Goal: Task Accomplishment & Management: Manage account settings

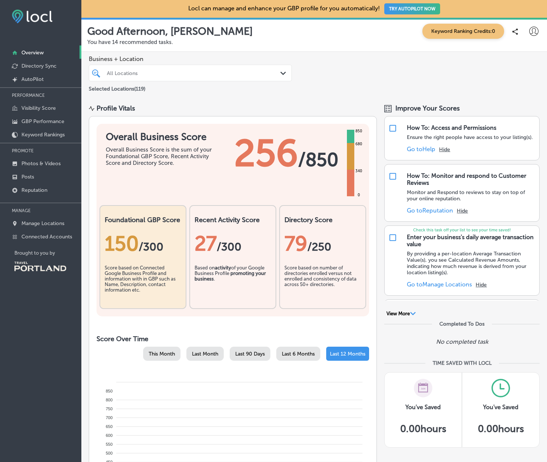
click at [273, 111] on div "Profile Vitals" at bounding box center [233, 108] width 288 height 8
click at [173, 76] on div "All Locations" at bounding box center [194, 73] width 174 height 6
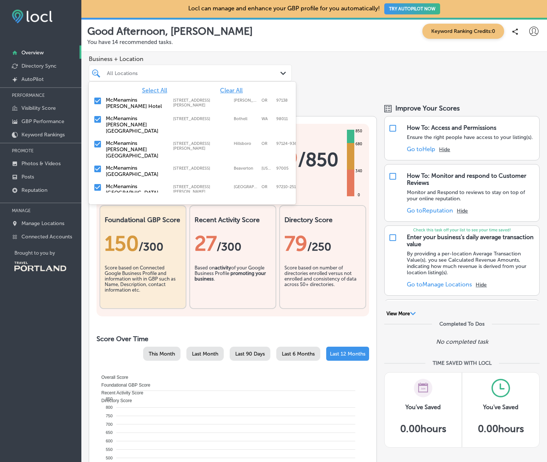
drag, startPoint x: 182, startPoint y: 48, endPoint x: 135, endPoint y: 118, distance: 84.2
click at [182, 48] on div "Good Afternoon, [PERSON_NAME] Keyword Ranking Credits: 0 You have 14 recommende…" at bounding box center [314, 35] width 466 height 34
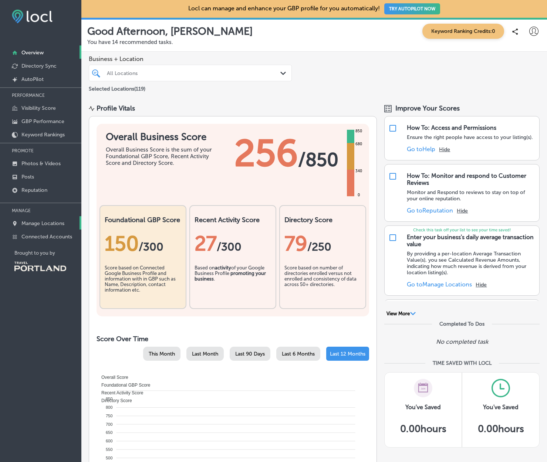
click at [31, 221] on p "Manage Locations" at bounding box center [42, 223] width 43 height 6
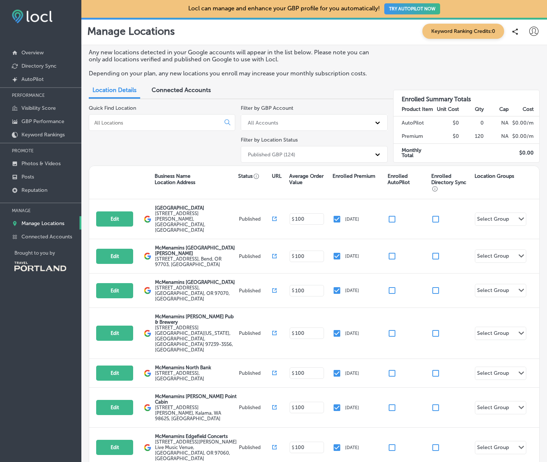
click at [139, 122] on input at bounding box center [156, 122] width 125 height 7
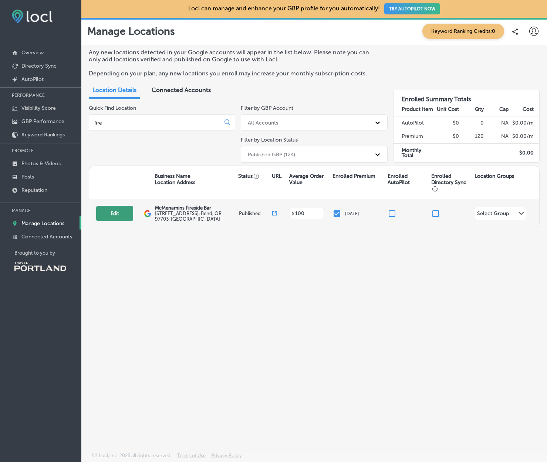
type input "fire"
click at [118, 214] on button "Edit" at bounding box center [114, 213] width 37 height 15
select select "US"
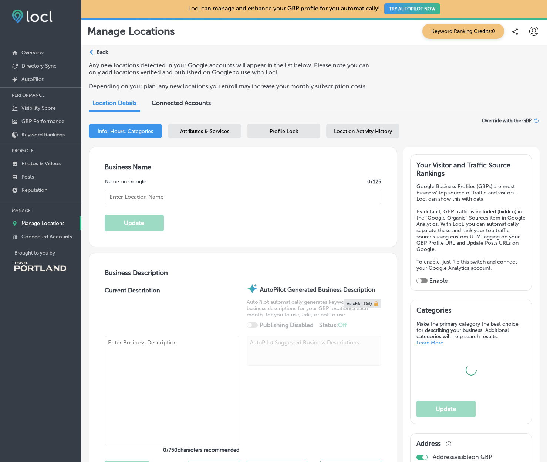
type input "McMenamins Fireside Bar"
type input "[STREET_ADDRESS]"
type input "Bend"
type input "97703"
type input "US"
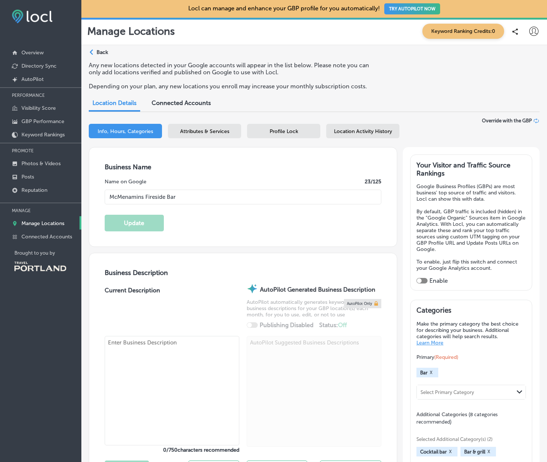
type input "[URL][DOMAIN_NAME][PERSON_NAME]"
type input "[PHONE_NUMBER]"
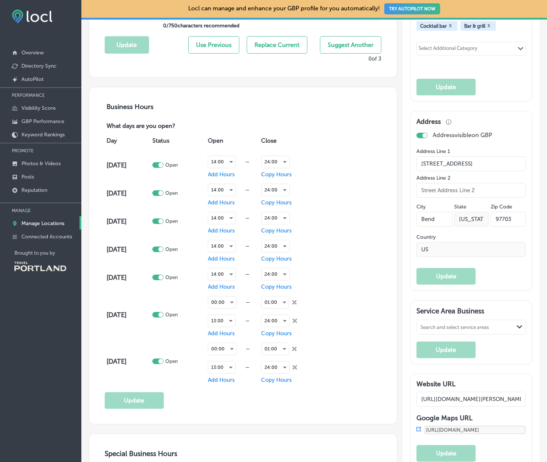
scroll to position [448, 0]
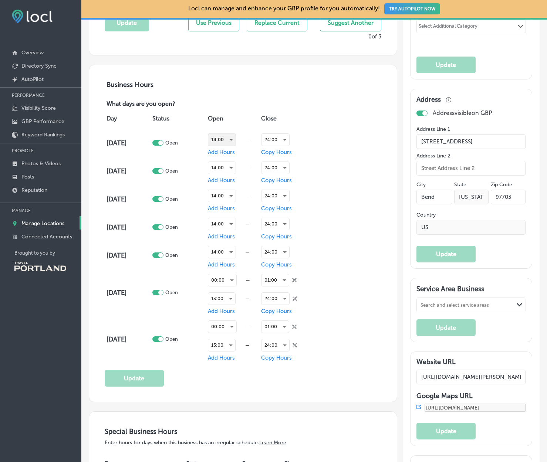
click at [230, 134] on div "14:00" at bounding box center [221, 140] width 27 height 12
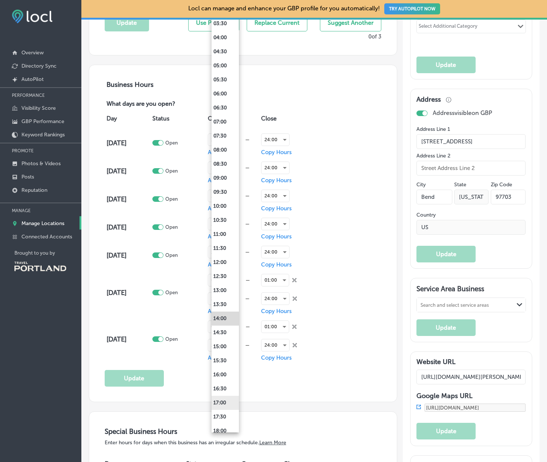
scroll to position [102, 0]
click at [226, 378] on li "16:00" at bounding box center [225, 374] width 27 height 14
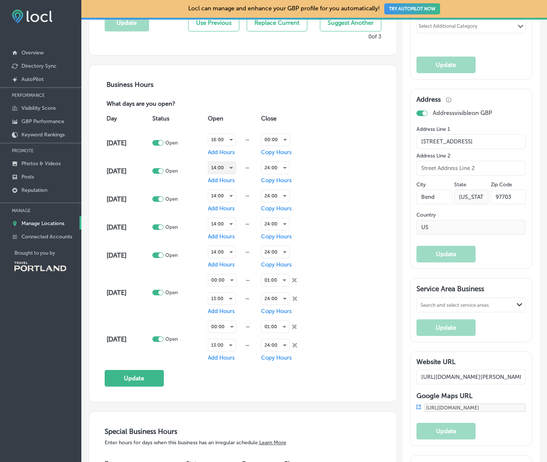
click at [232, 165] on div "14:00" at bounding box center [221, 168] width 27 height 12
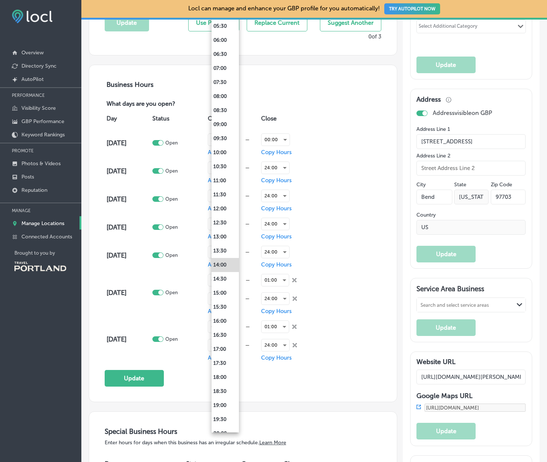
scroll to position [154, 0]
click at [223, 322] on li "16:00" at bounding box center [225, 323] width 27 height 14
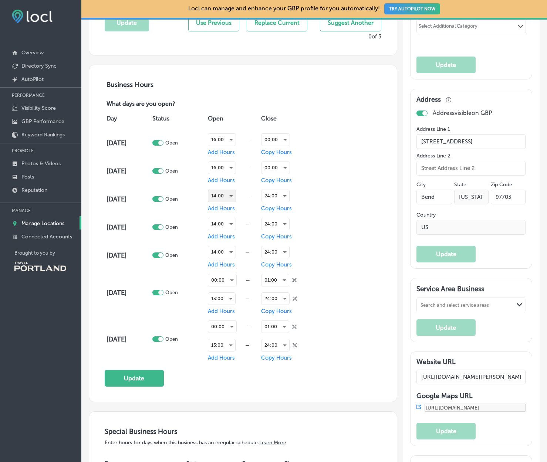
click at [227, 197] on div "14:00" at bounding box center [221, 196] width 27 height 12
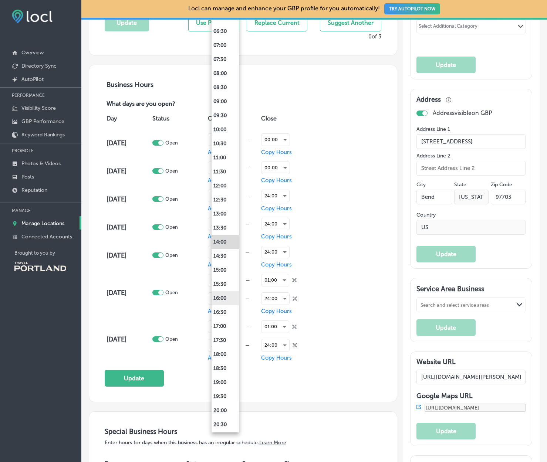
scroll to position [177, 0]
click at [222, 294] on li "16:00" at bounding box center [225, 300] width 27 height 14
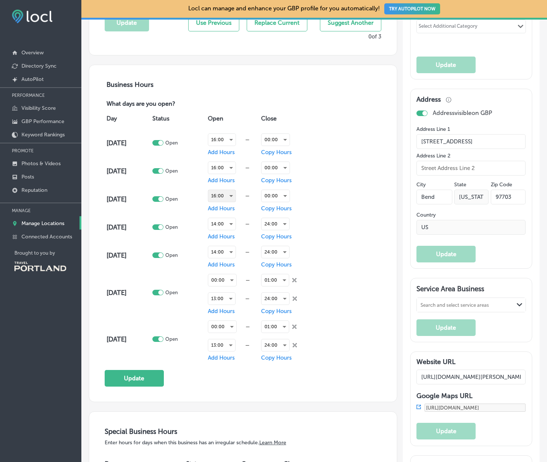
scroll to position [179, 0]
click at [225, 221] on div "14:00" at bounding box center [221, 224] width 27 height 12
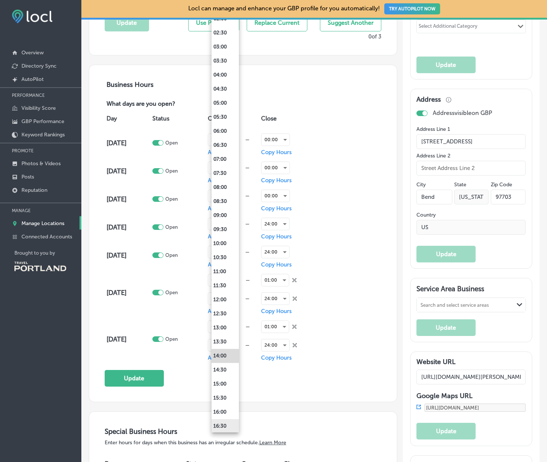
scroll to position [75, 0]
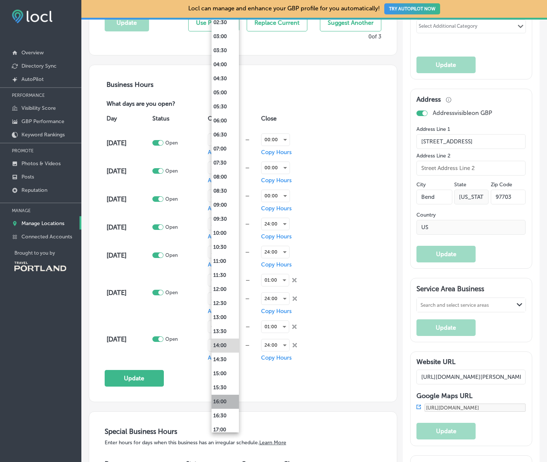
click at [225, 395] on li "16:00" at bounding box center [225, 402] width 27 height 14
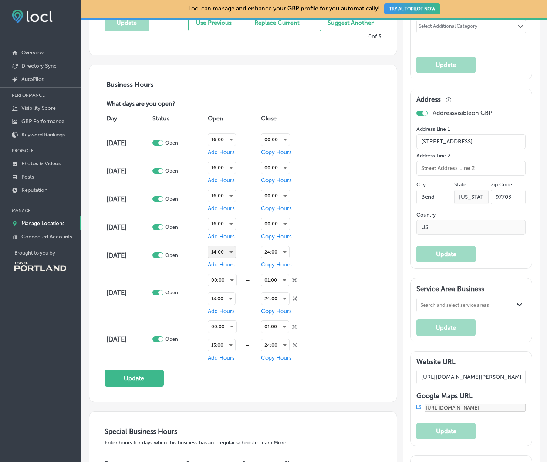
click at [226, 254] on div "14:00" at bounding box center [221, 252] width 27 height 12
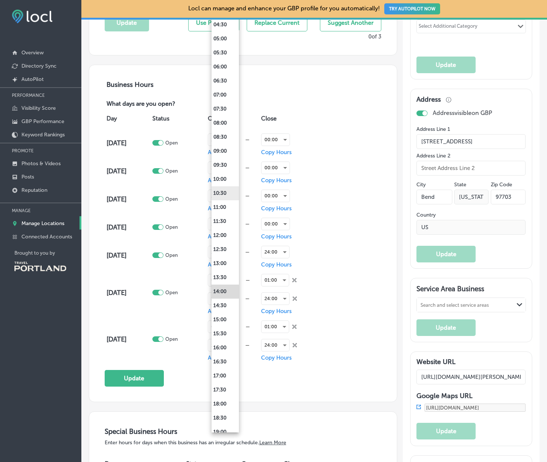
scroll to position [129, 0]
click at [226, 347] on li "16:00" at bounding box center [225, 347] width 27 height 14
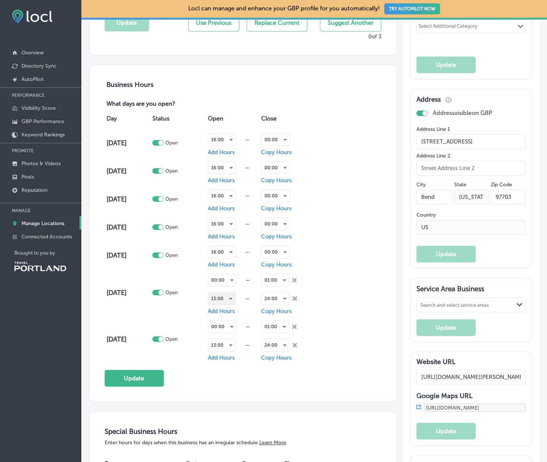
click at [231, 297] on div "13:00" at bounding box center [221, 299] width 27 height 12
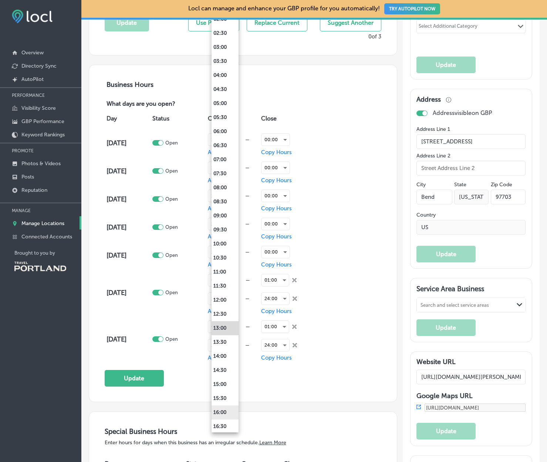
scroll to position [63, 0]
click at [225, 417] on li "16:00" at bounding box center [225, 414] width 27 height 14
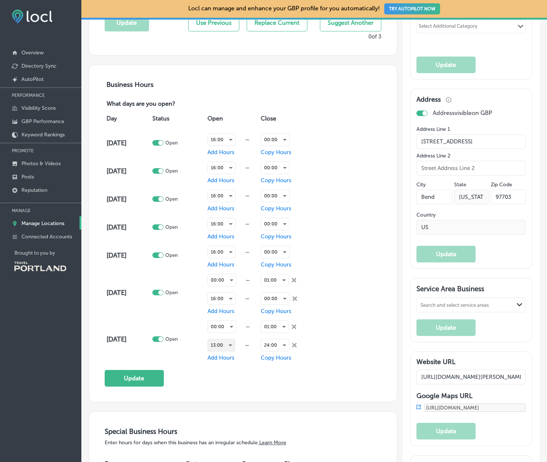
click at [230, 346] on div "13:00" at bounding box center [221, 346] width 27 height 12
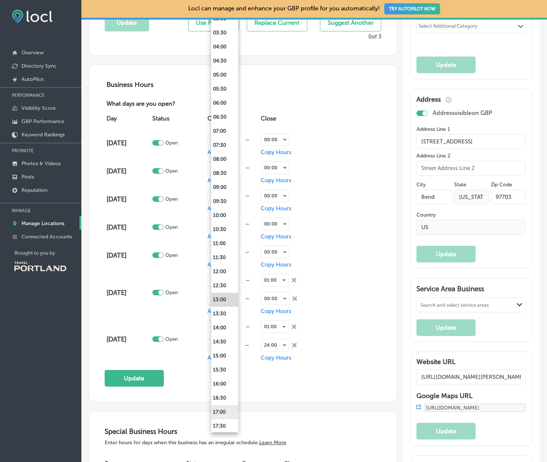
scroll to position [129, 0]
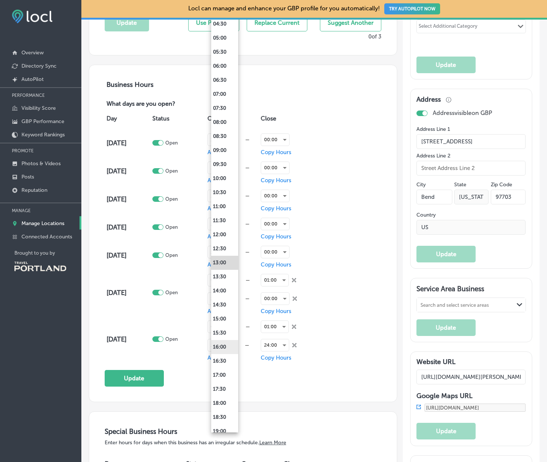
click at [225, 345] on li "16:00" at bounding box center [224, 347] width 27 height 14
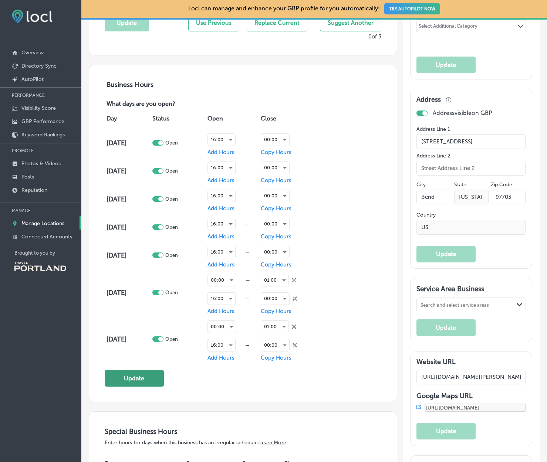
click at [152, 377] on button "Update" at bounding box center [134, 378] width 59 height 17
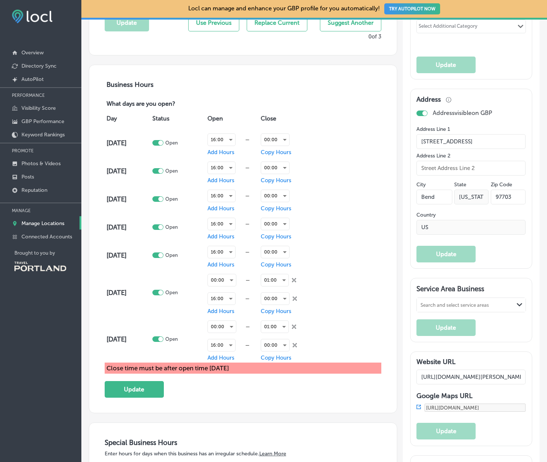
click at [200, 389] on div "Business Hours What days are you open? Day Status Open Close [DATE] Open 16:00 …" at bounding box center [243, 239] width 277 height 317
click at [216, 388] on div "Business Hours What days are you open? Day Status Open Close [DATE] Open 16:00 …" at bounding box center [243, 239] width 277 height 317
click at [270, 139] on div "00:00" at bounding box center [275, 140] width 28 height 12
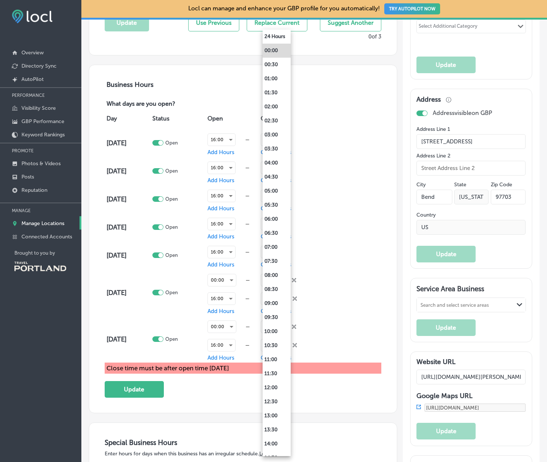
scroll to position [276, 0]
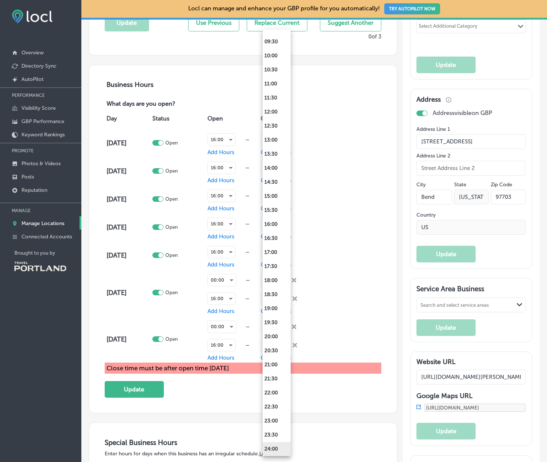
click at [271, 452] on li "24:00" at bounding box center [277, 449] width 28 height 14
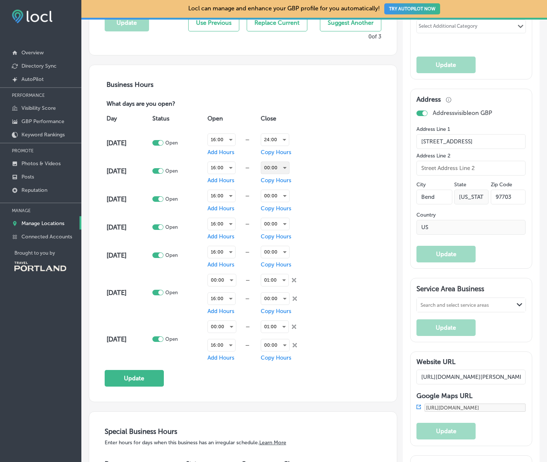
click at [276, 165] on div "00:00" at bounding box center [275, 168] width 28 height 12
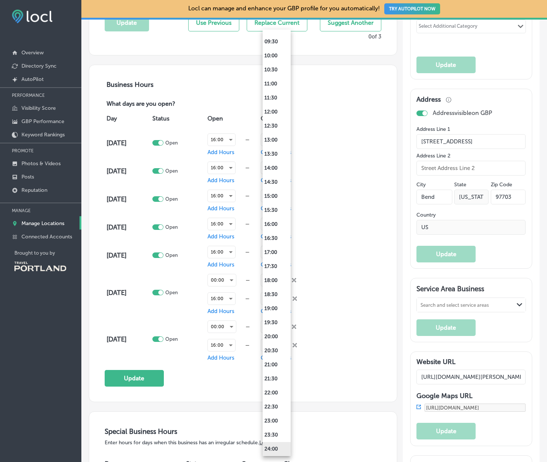
click at [284, 449] on li "24:00" at bounding box center [277, 449] width 28 height 14
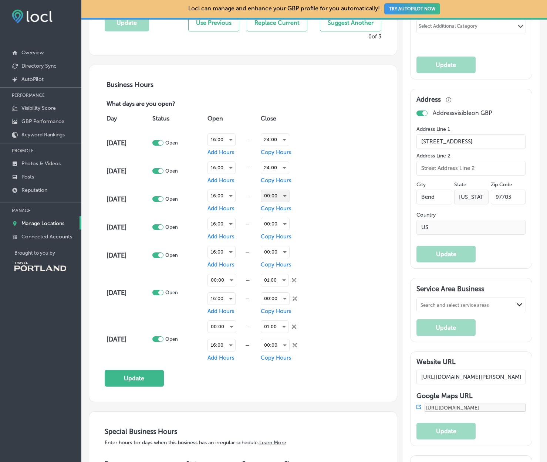
click at [279, 195] on div "00:00" at bounding box center [275, 196] width 28 height 12
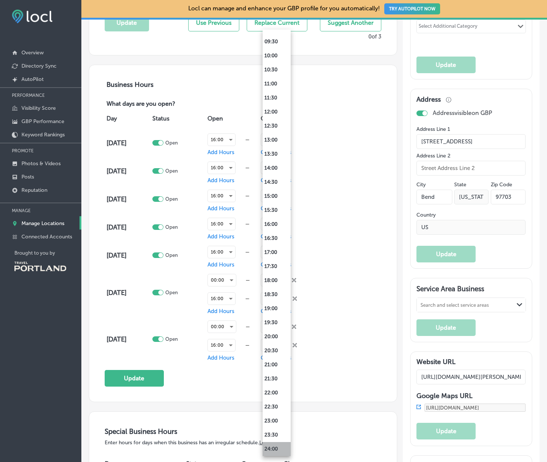
click at [271, 449] on li "24:00" at bounding box center [277, 449] width 28 height 14
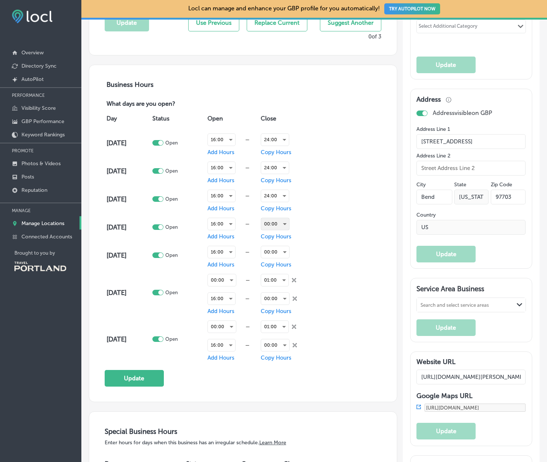
click at [277, 221] on div "00:00" at bounding box center [275, 224] width 28 height 12
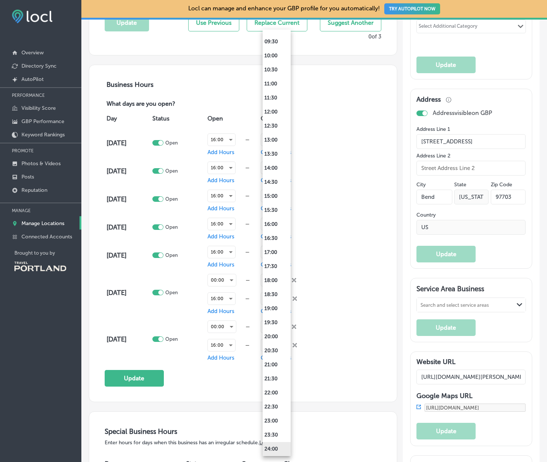
click at [272, 452] on li "24:00" at bounding box center [277, 449] width 28 height 14
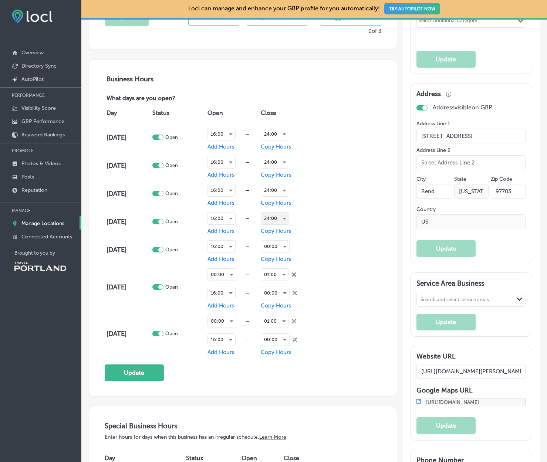
scroll to position [455, 0]
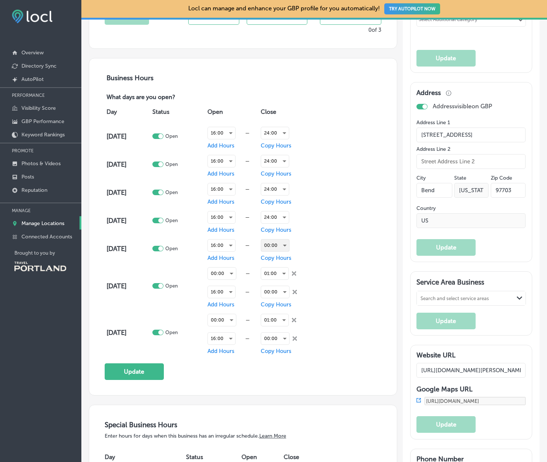
click at [284, 248] on div "00:00" at bounding box center [275, 246] width 28 height 12
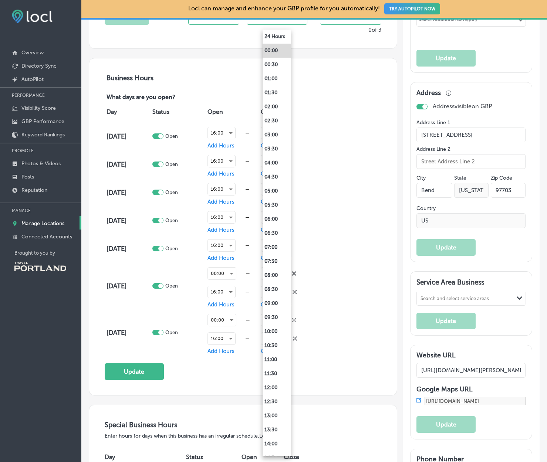
scroll to position [276, 0]
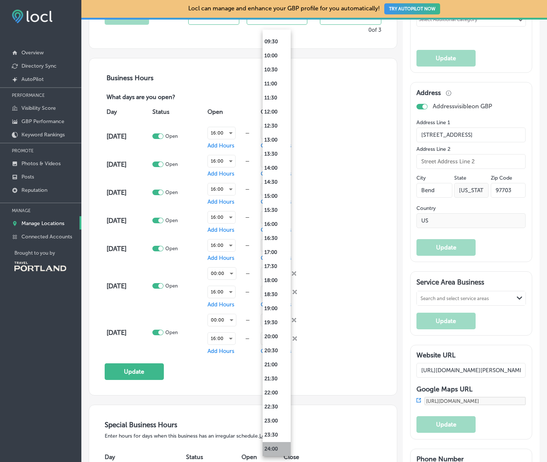
click at [276, 451] on li "24:00" at bounding box center [277, 449] width 28 height 14
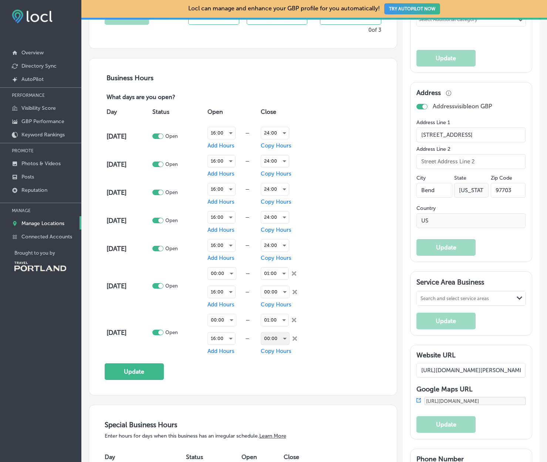
click at [287, 343] on div "00:00" at bounding box center [275, 339] width 28 height 12
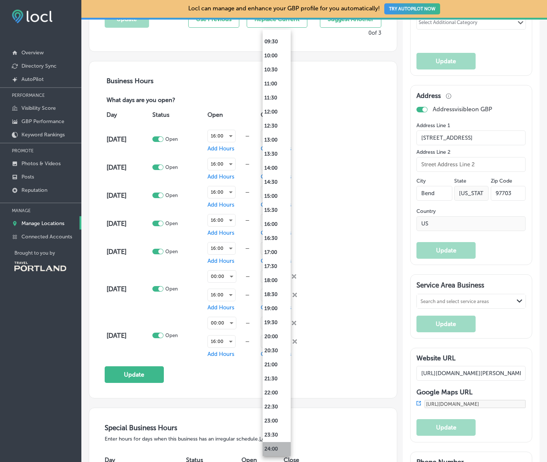
click at [272, 449] on li "24:00" at bounding box center [277, 449] width 28 height 14
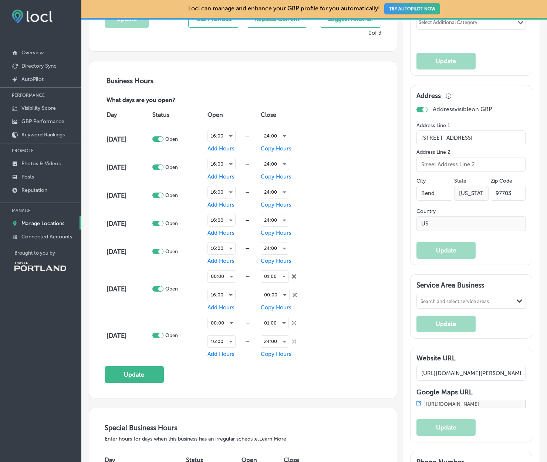
click at [320, 394] on div "Business Hours What days are you open? Day Status Open Close [DATE] Open 16:00 …" at bounding box center [243, 229] width 308 height 337
click at [142, 368] on button "Update" at bounding box center [134, 375] width 59 height 17
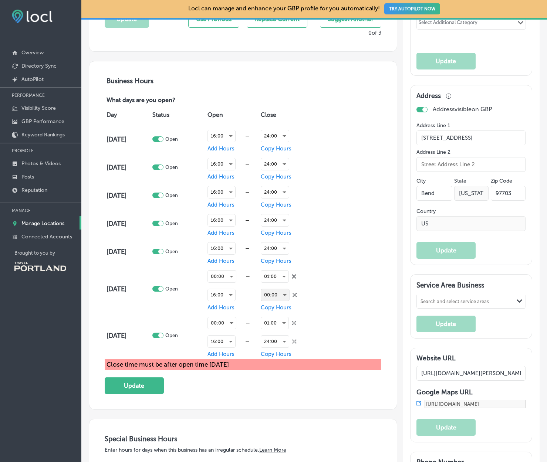
click at [281, 294] on div "00:00" at bounding box center [275, 295] width 28 height 12
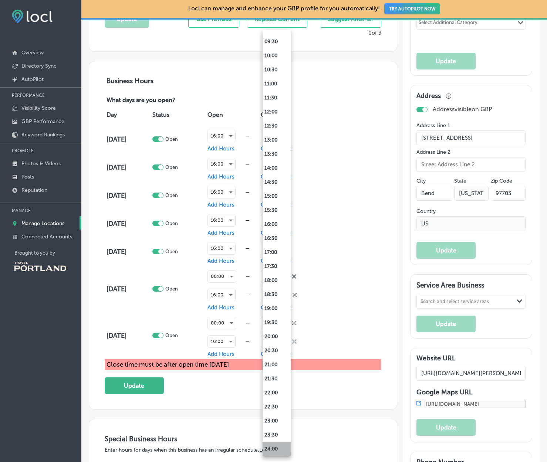
click at [276, 445] on li "24:00" at bounding box center [277, 449] width 28 height 14
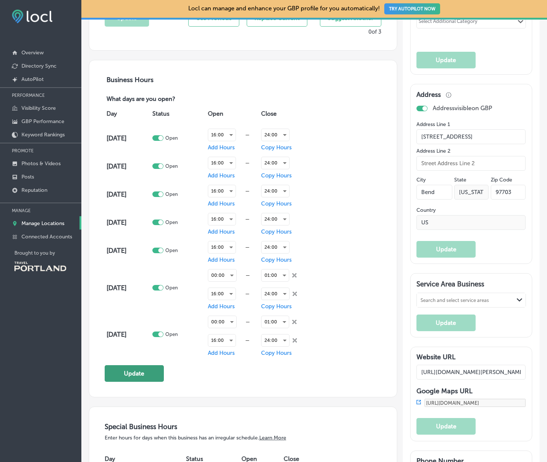
click at [134, 372] on button "Update" at bounding box center [134, 373] width 59 height 17
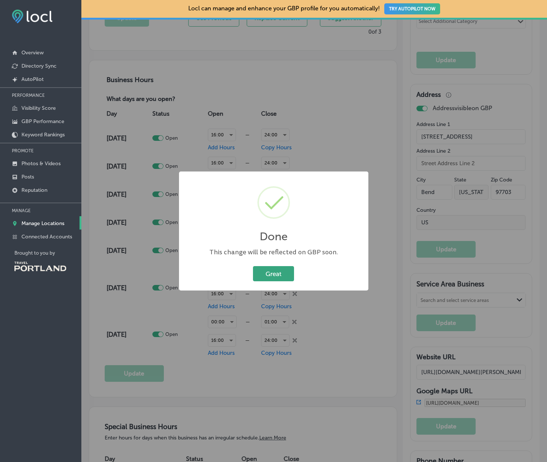
click at [276, 278] on button "Great" at bounding box center [273, 273] width 41 height 15
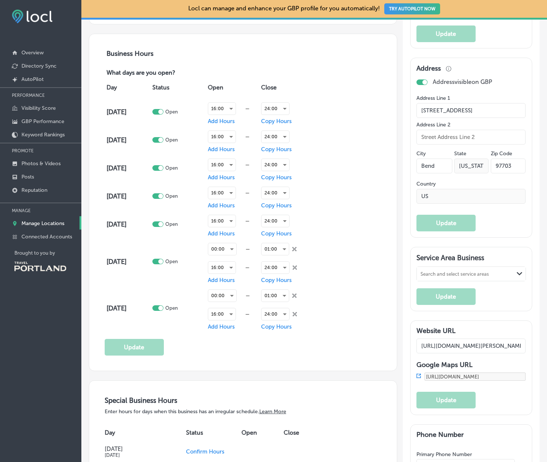
scroll to position [498, 0]
